Goal: Task Accomplishment & Management: Complete application form

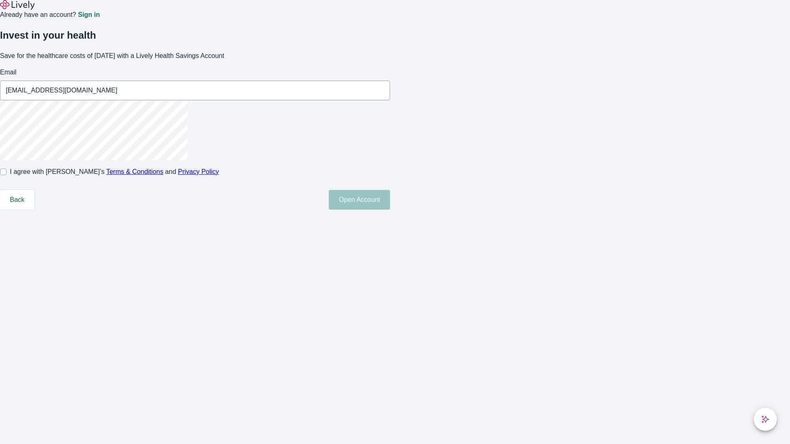
click at [7, 175] on input "I agree with Lively’s Terms & Conditions and Privacy Policy" at bounding box center [3, 172] width 7 height 7
checkbox input "true"
click at [390, 210] on button "Open Account" at bounding box center [359, 200] width 61 height 20
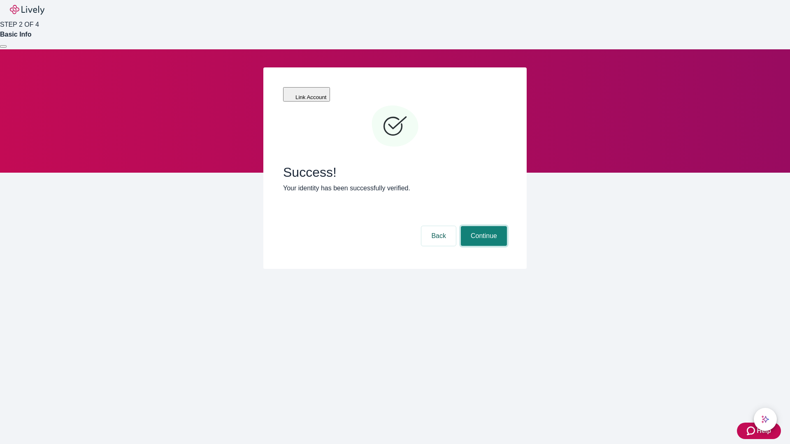
click at [483, 226] on button "Continue" at bounding box center [484, 236] width 46 height 20
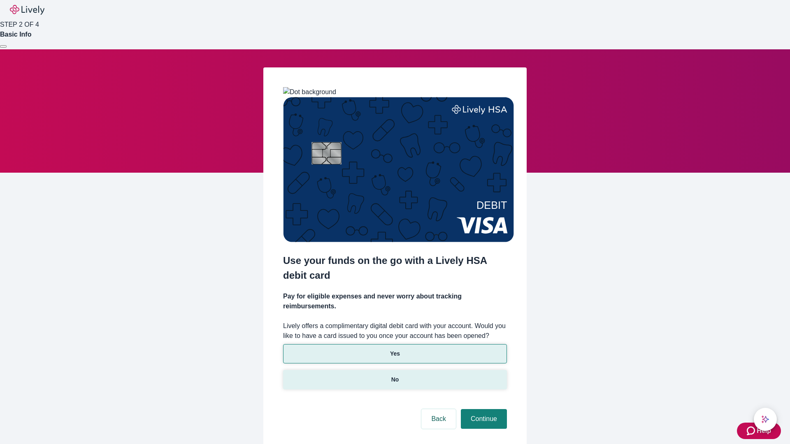
click at [395, 376] on p "No" at bounding box center [395, 380] width 8 height 9
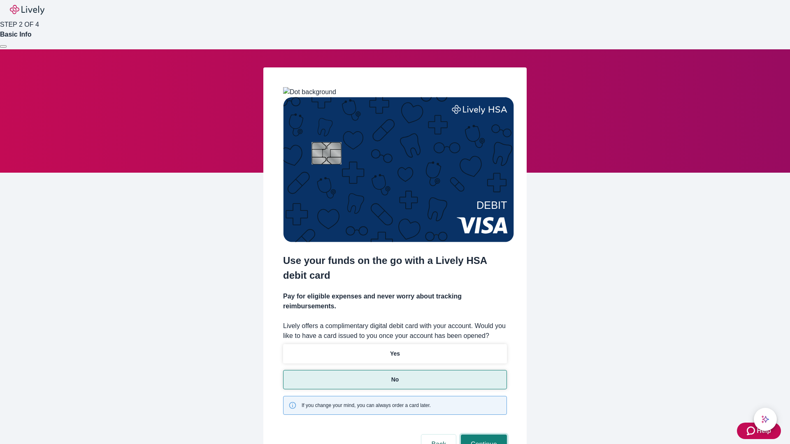
click at [483, 435] on button "Continue" at bounding box center [484, 445] width 46 height 20
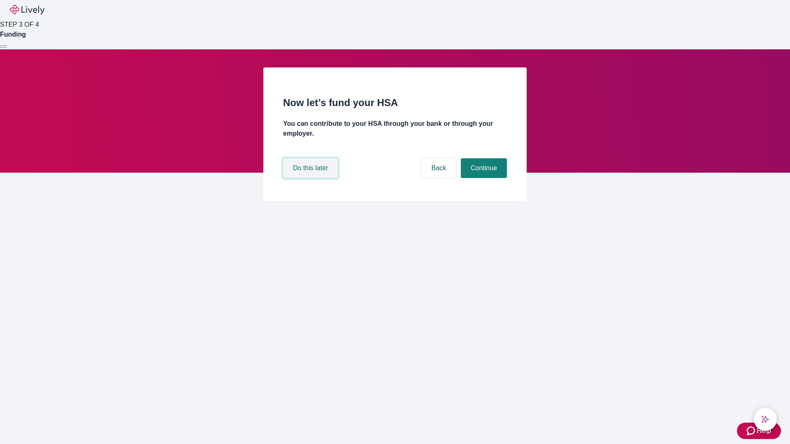
click at [311, 178] on button "Do this later" at bounding box center [310, 168] width 55 height 20
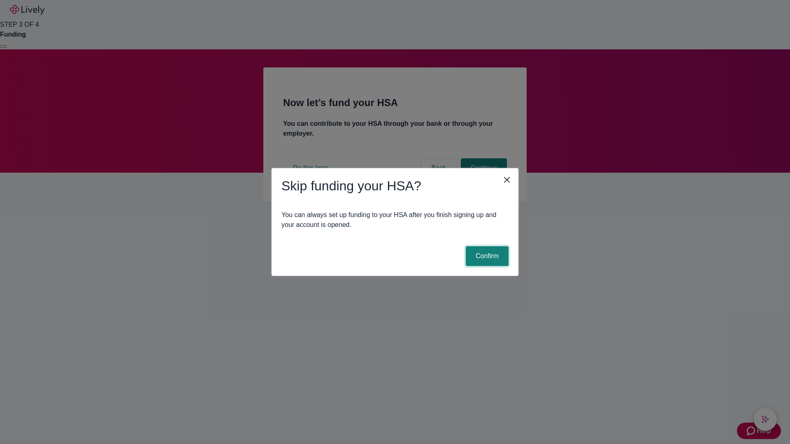
click at [486, 256] on button "Confirm" at bounding box center [487, 256] width 43 height 20
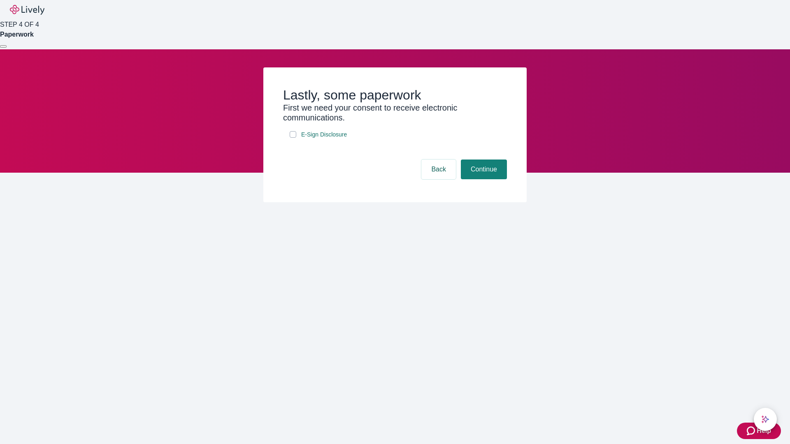
click at [293, 138] on input "E-Sign Disclosure" at bounding box center [293, 134] width 7 height 7
checkbox input "true"
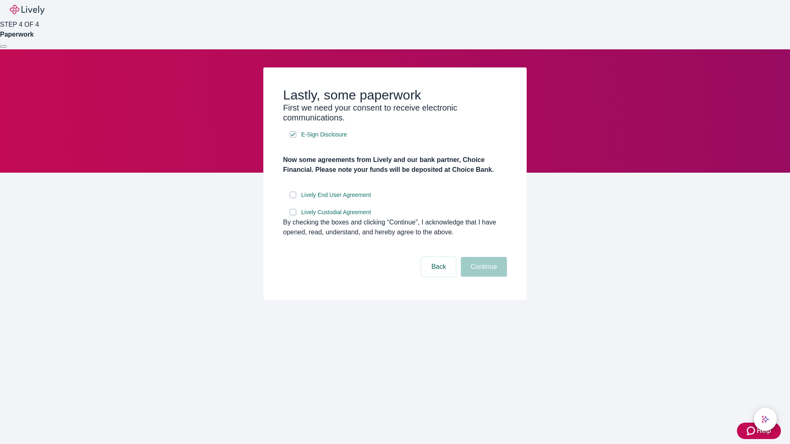
click at [293, 198] on input "Lively End User Agreement" at bounding box center [293, 195] width 7 height 7
checkbox input "true"
click at [293, 216] on input "Lively Custodial Agreement" at bounding box center [293, 212] width 7 height 7
checkbox input "true"
click at [483, 277] on button "Continue" at bounding box center [484, 267] width 46 height 20
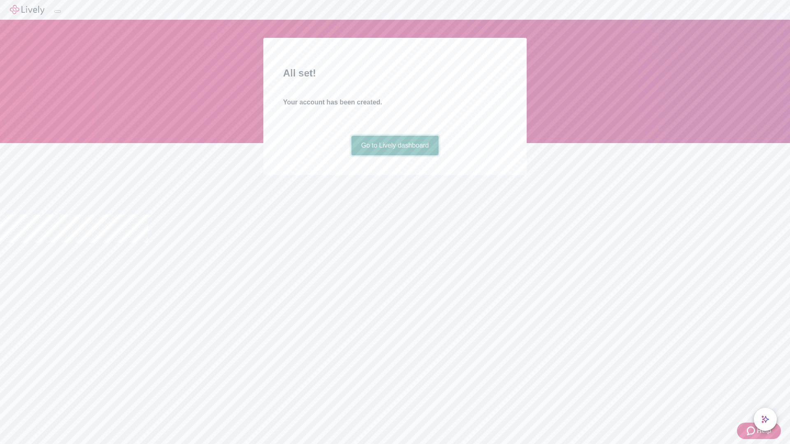
click at [395, 156] on link "Go to Lively dashboard" at bounding box center [395, 146] width 88 height 20
